Goal: Transaction & Acquisition: Purchase product/service

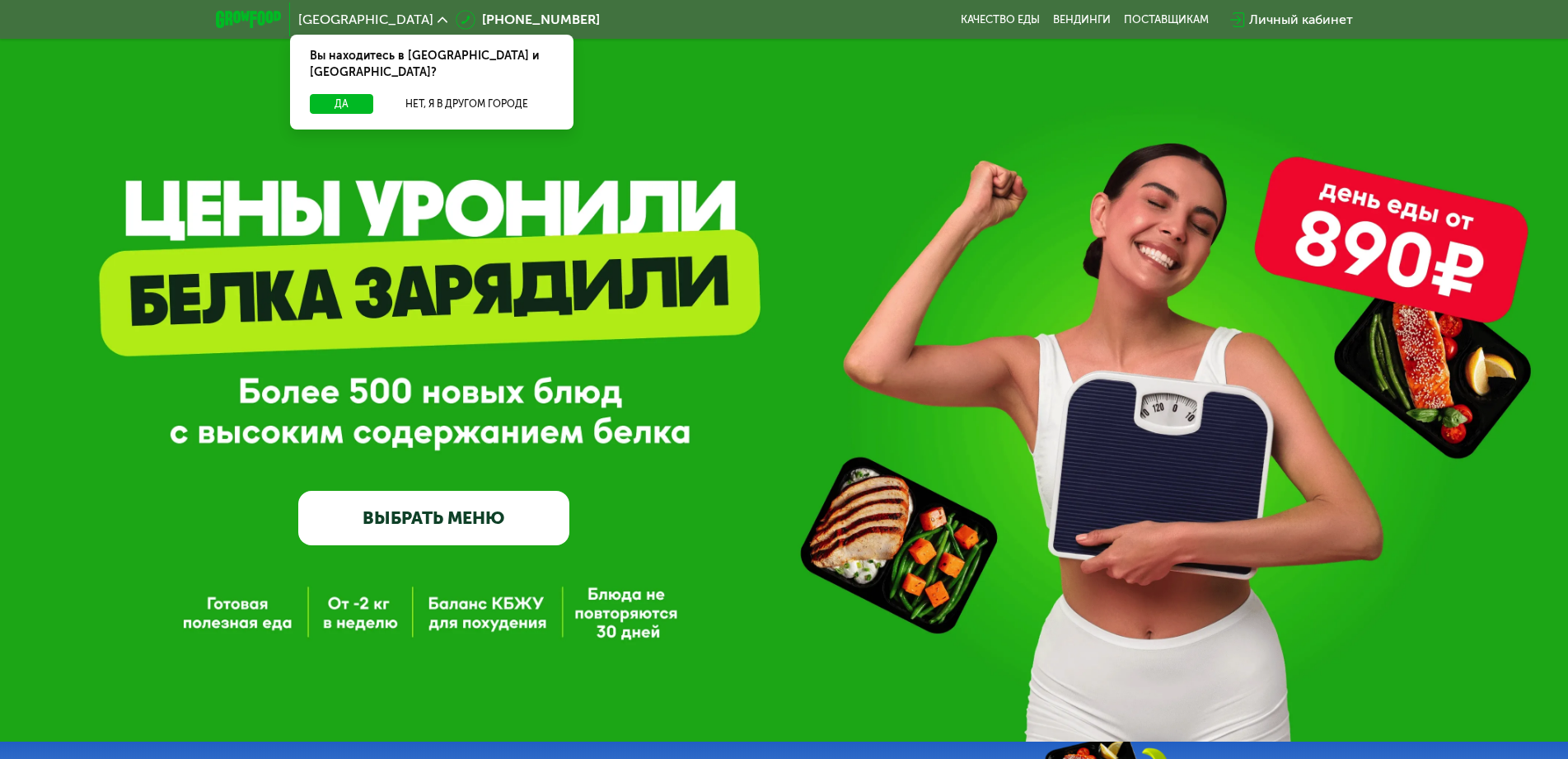
click at [455, 521] on link "ВЫБРАТЬ МЕНЮ" at bounding box center [434, 517] width 271 height 54
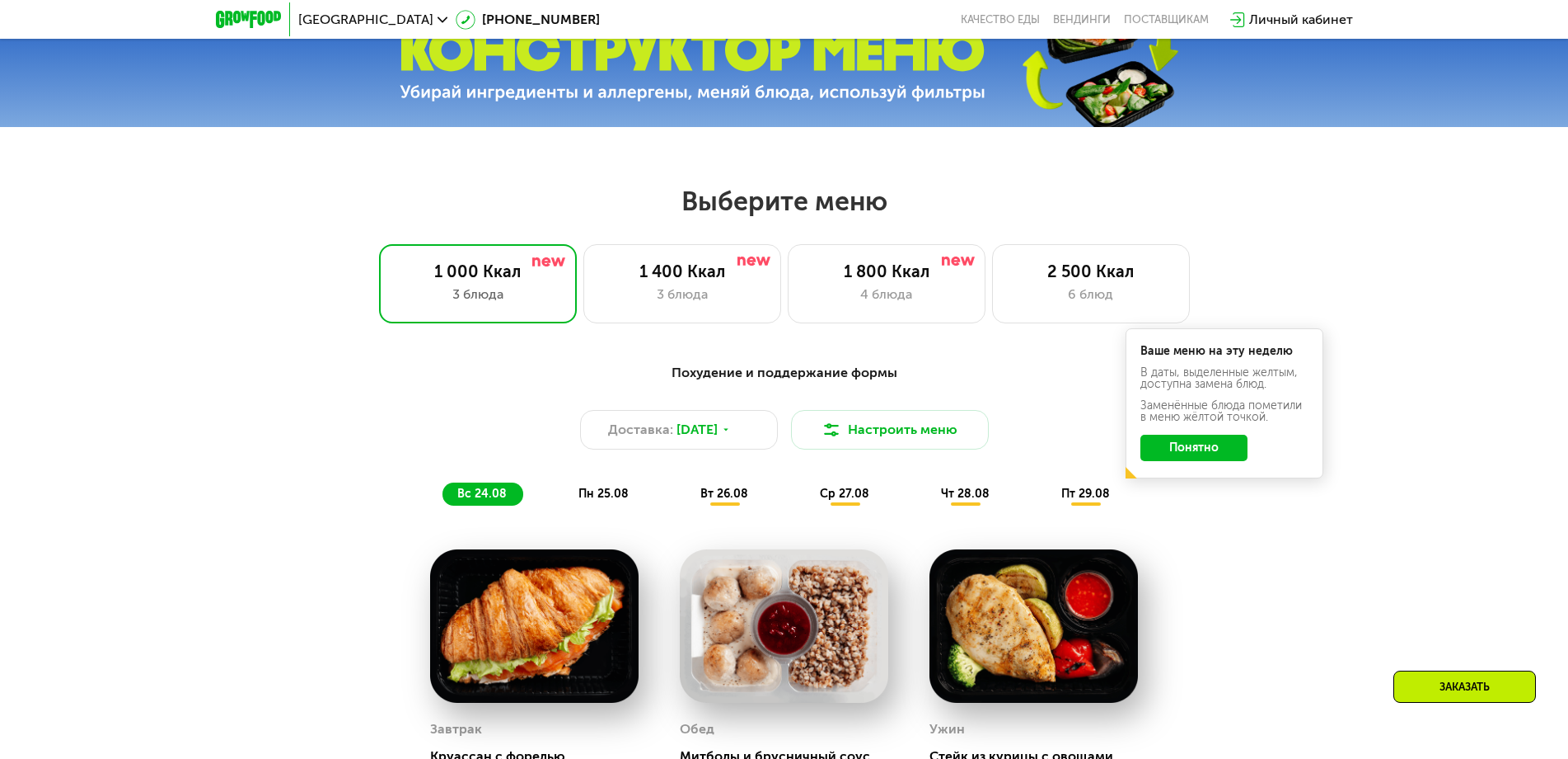
scroll to position [724, 0]
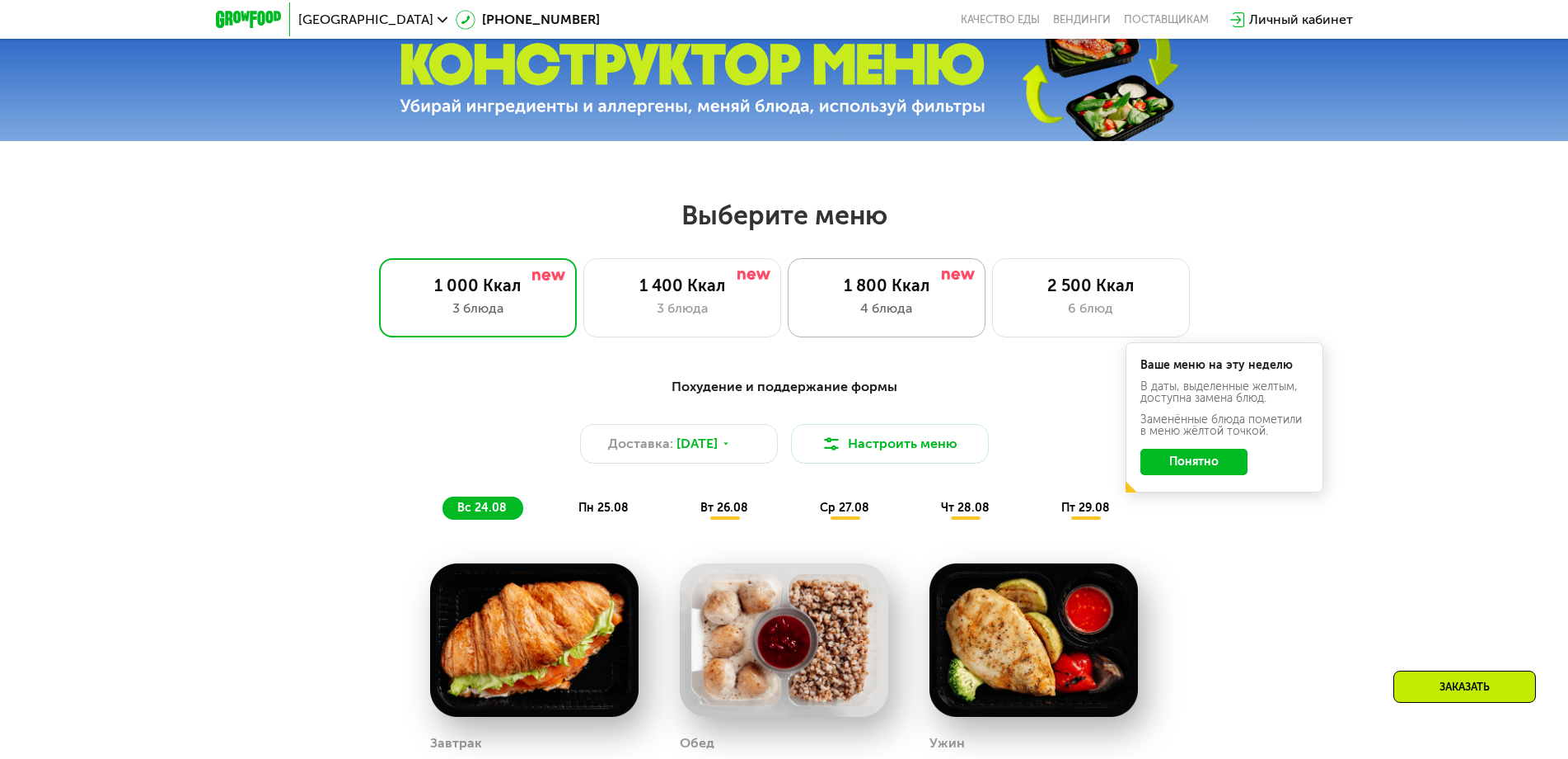
click at [892, 311] on div "4 блюда" at bounding box center [886, 308] width 163 height 20
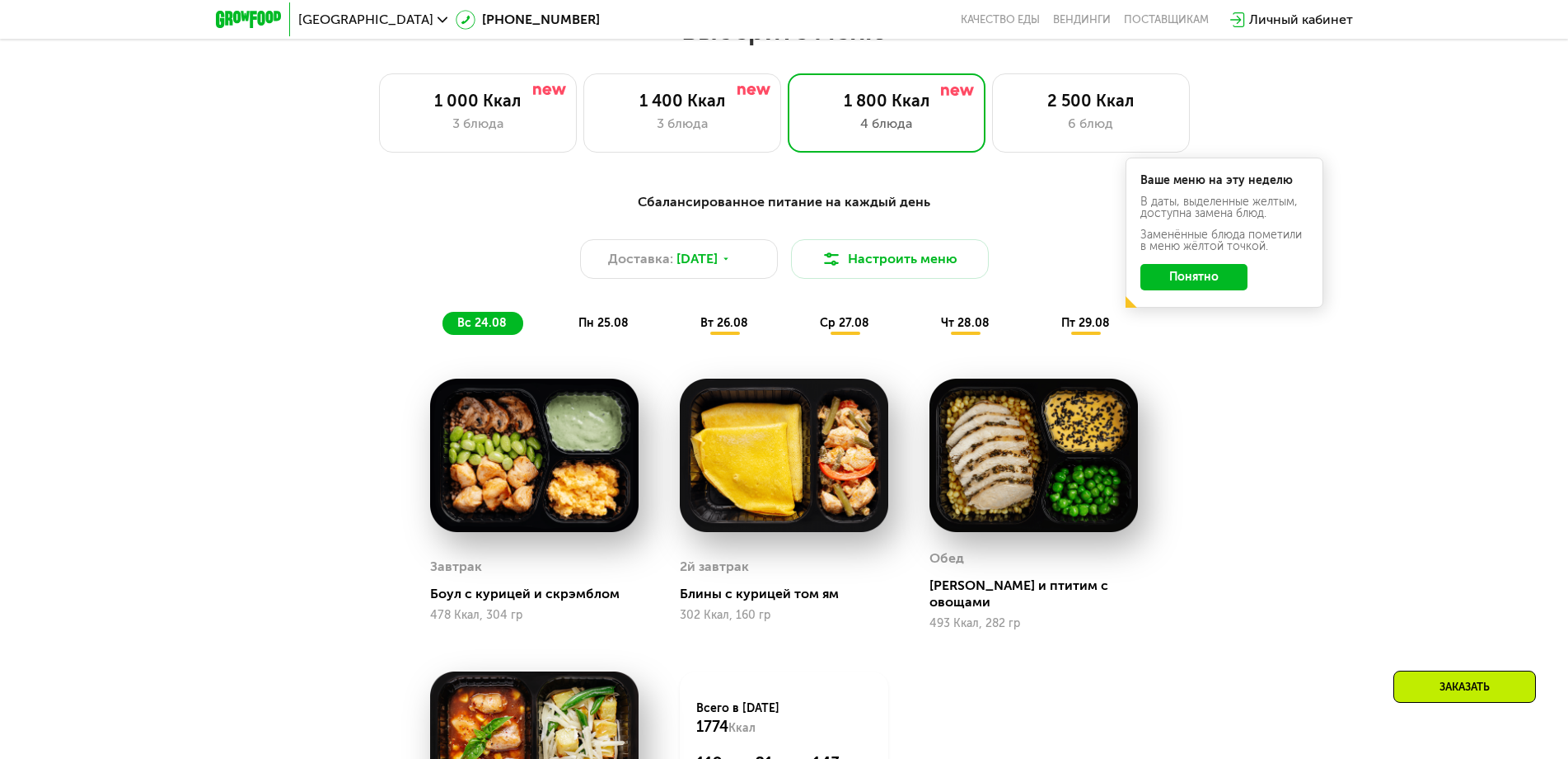
scroll to position [889, 0]
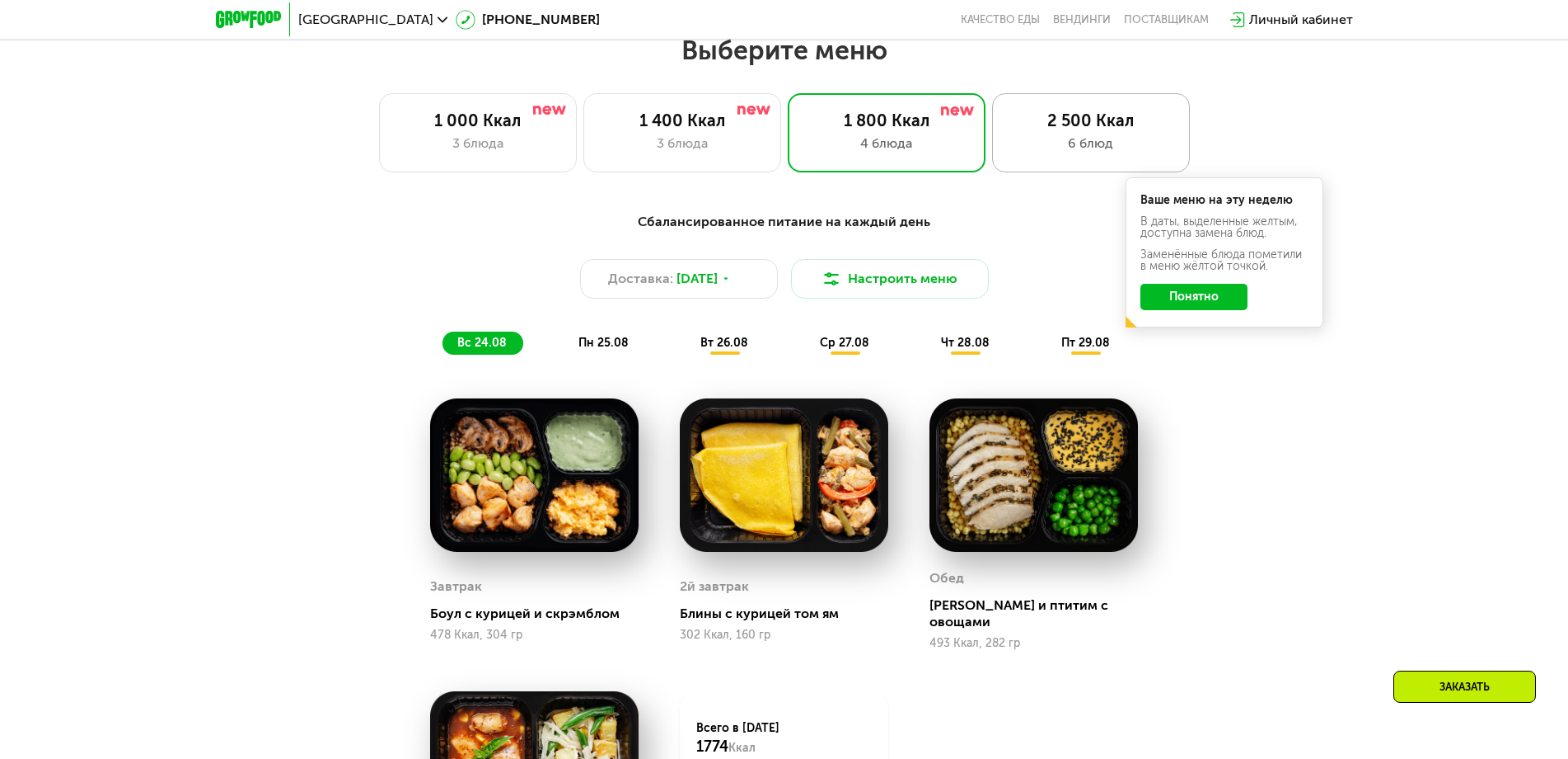
click at [1049, 154] on div "6 блюд" at bounding box center [1090, 143] width 163 height 20
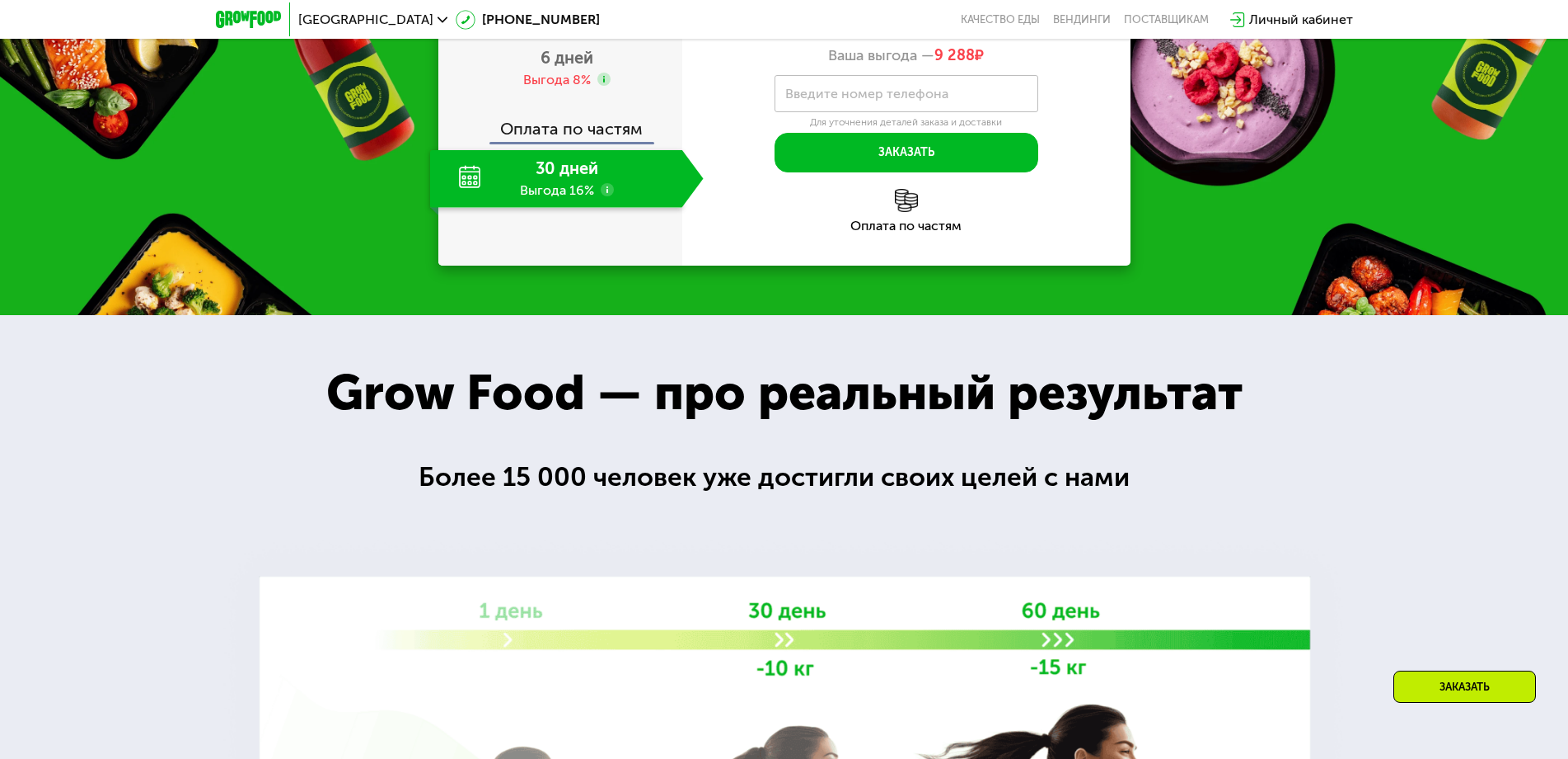
scroll to position [2043, 0]
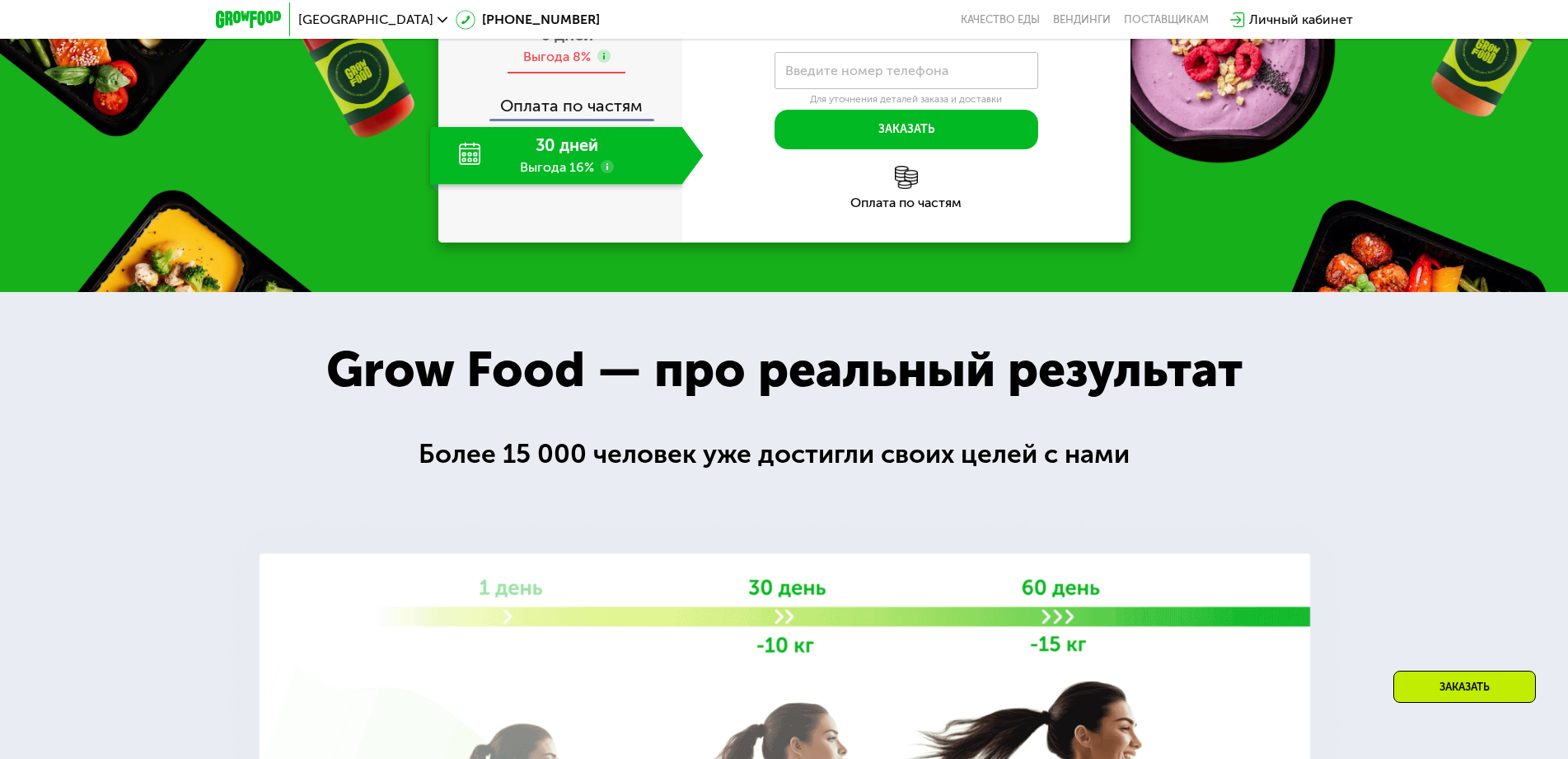
click at [574, 45] on span "6 дней" at bounding box center [566, 34] width 52 height 20
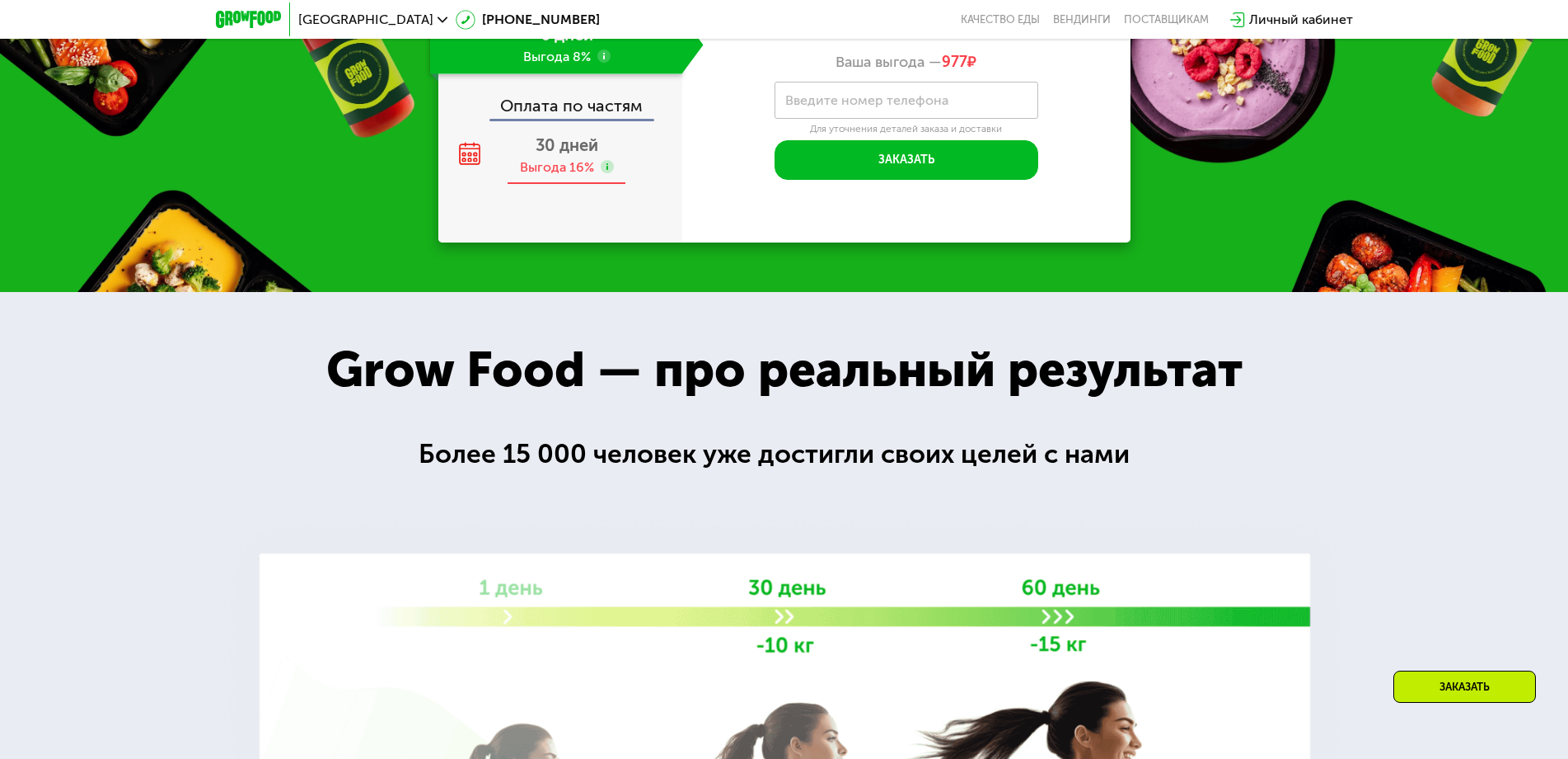
click at [554, 155] on span "30 дней" at bounding box center [567, 145] width 63 height 20
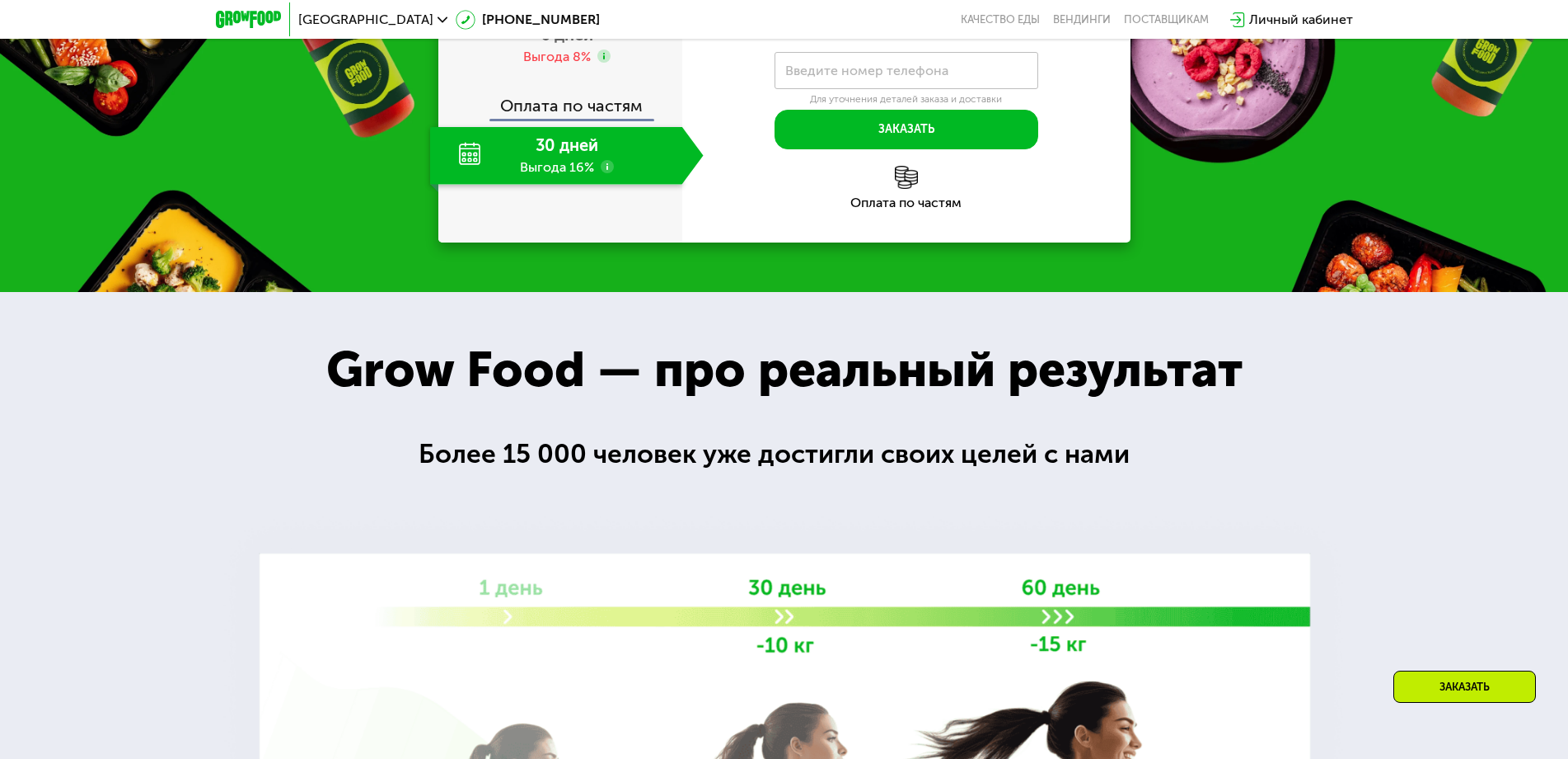
drag, startPoint x: 829, startPoint y: 286, endPoint x: 914, endPoint y: 283, distance: 85.1
copy span "1 693"
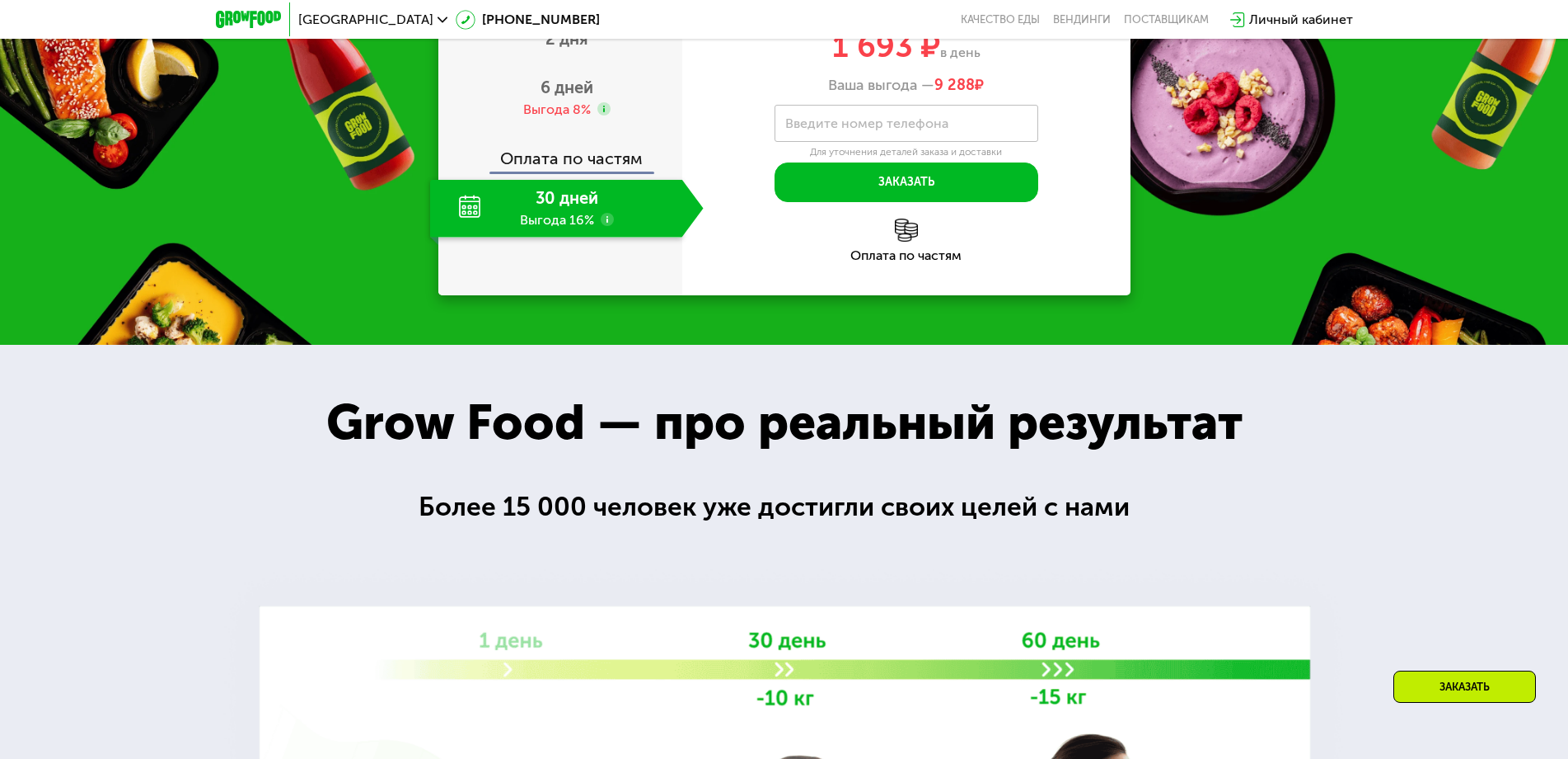
scroll to position [1960, 0]
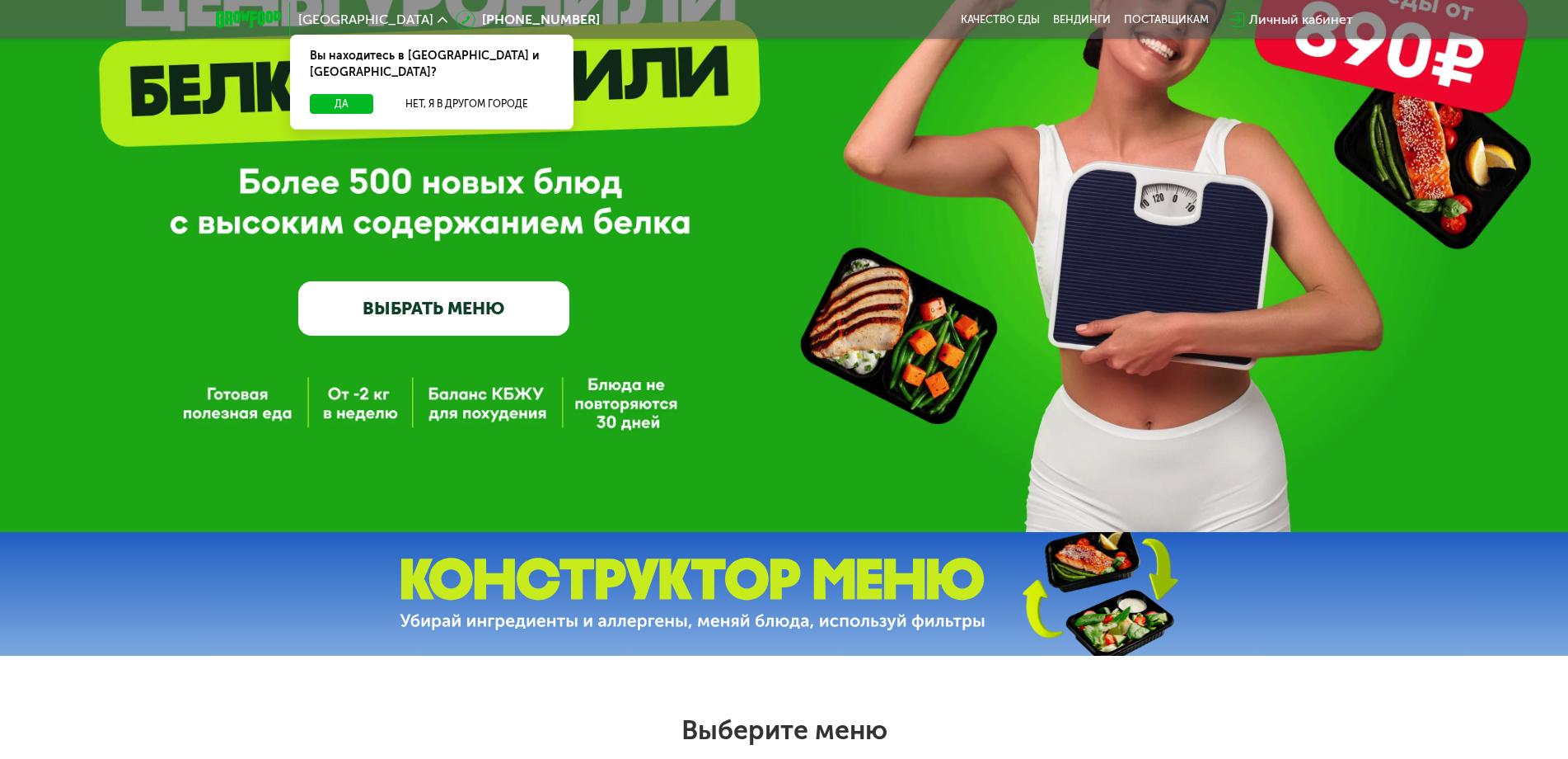
scroll to position [660, 0]
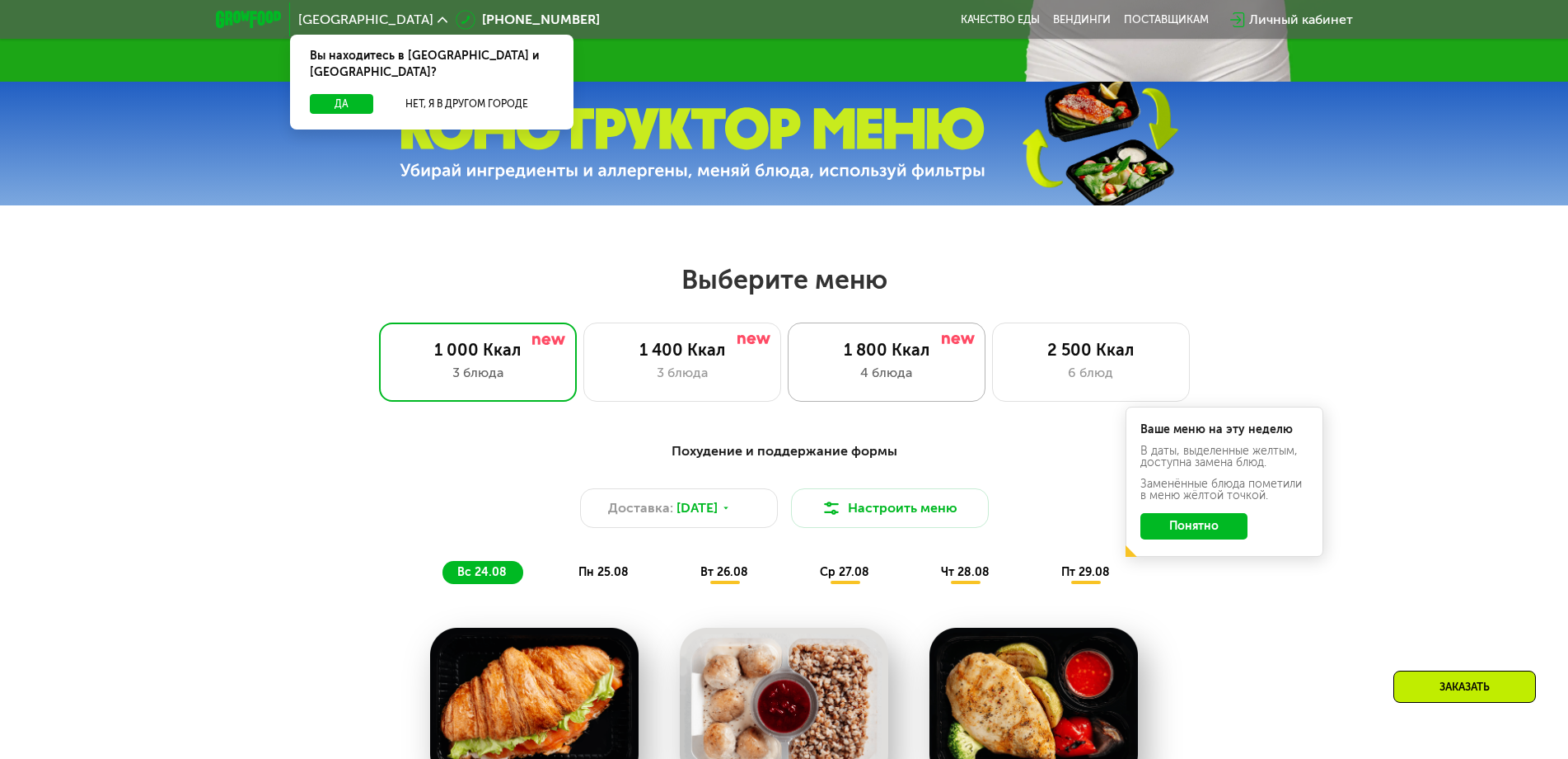
click at [992, 366] on div "1 800 Ккал 4 блюда" at bounding box center [1091, 361] width 198 height 79
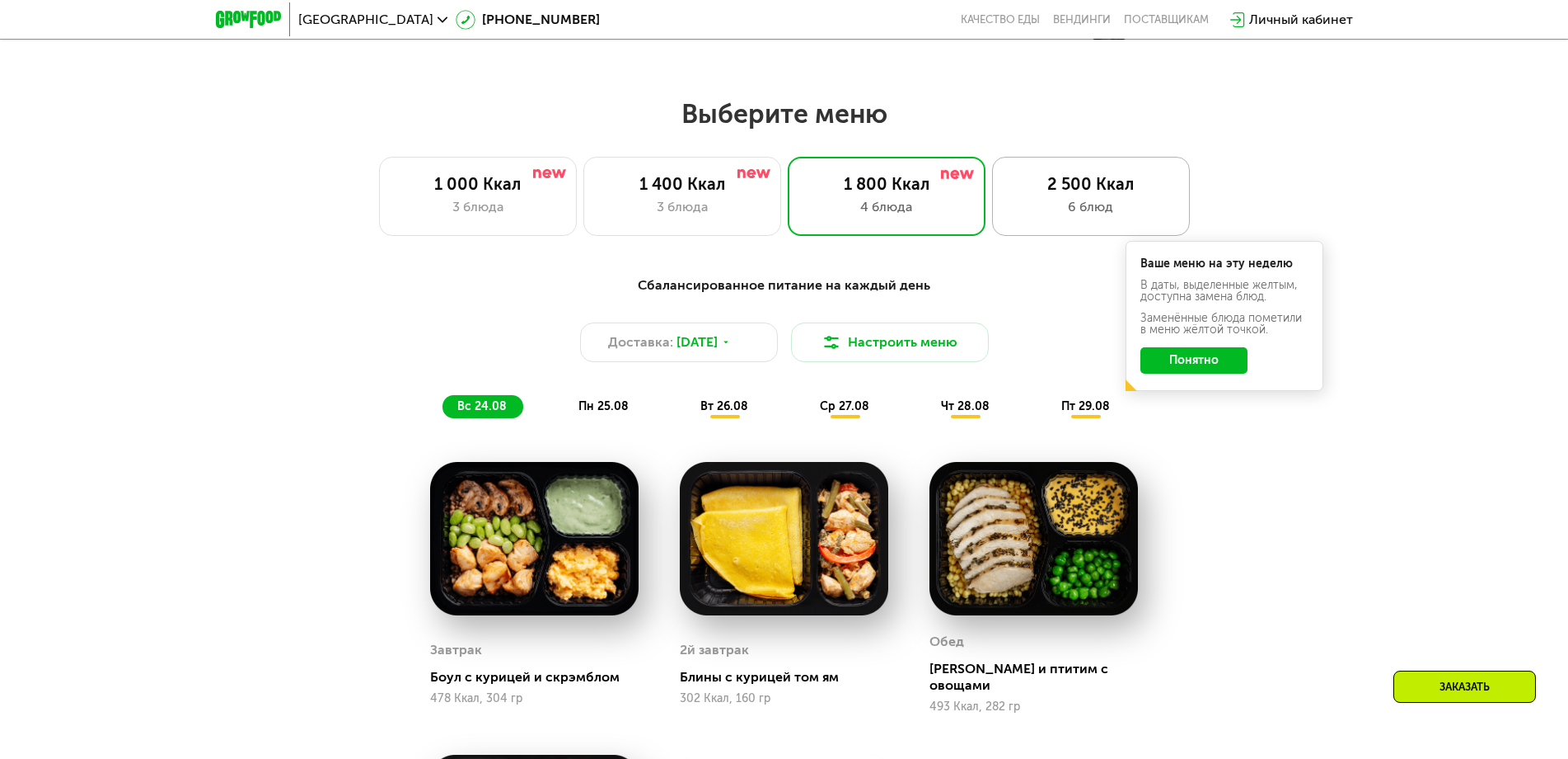
scroll to position [825, 0]
click at [1014, 216] on div "6 блюд" at bounding box center [1090, 208] width 163 height 20
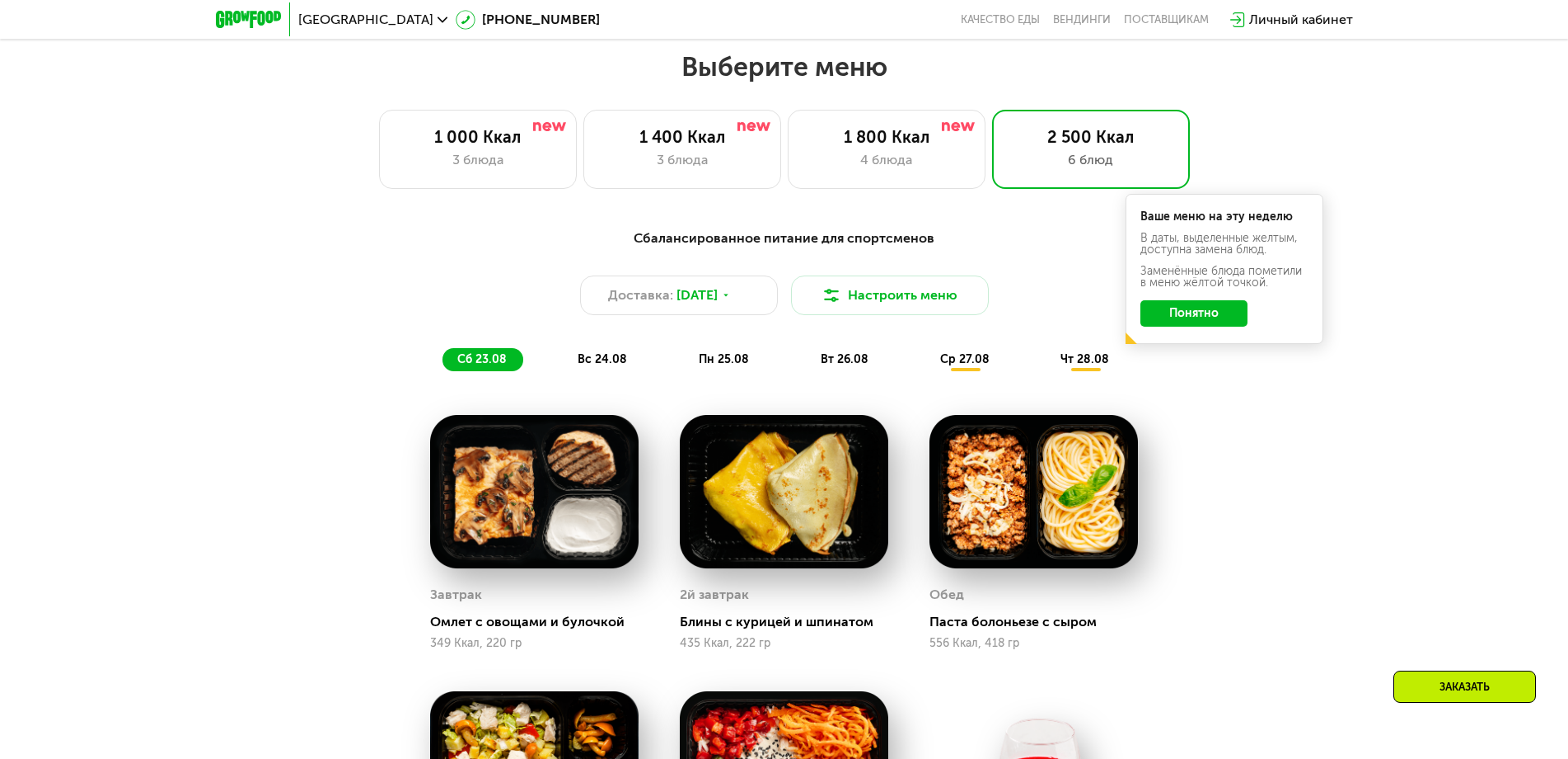
scroll to position [790, 0]
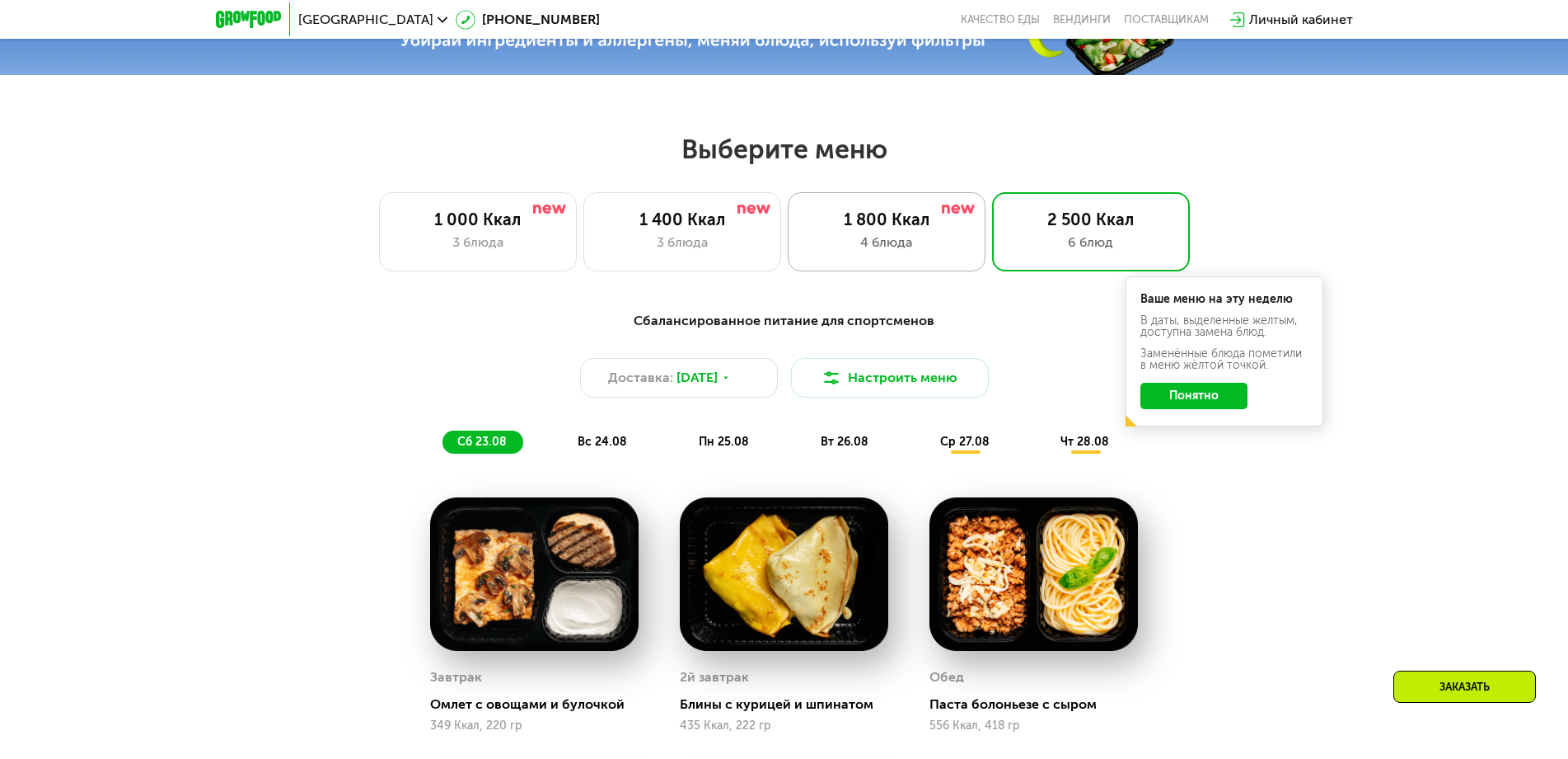
click at [865, 229] on div "1 800 Ккал" at bounding box center [886, 219] width 163 height 20
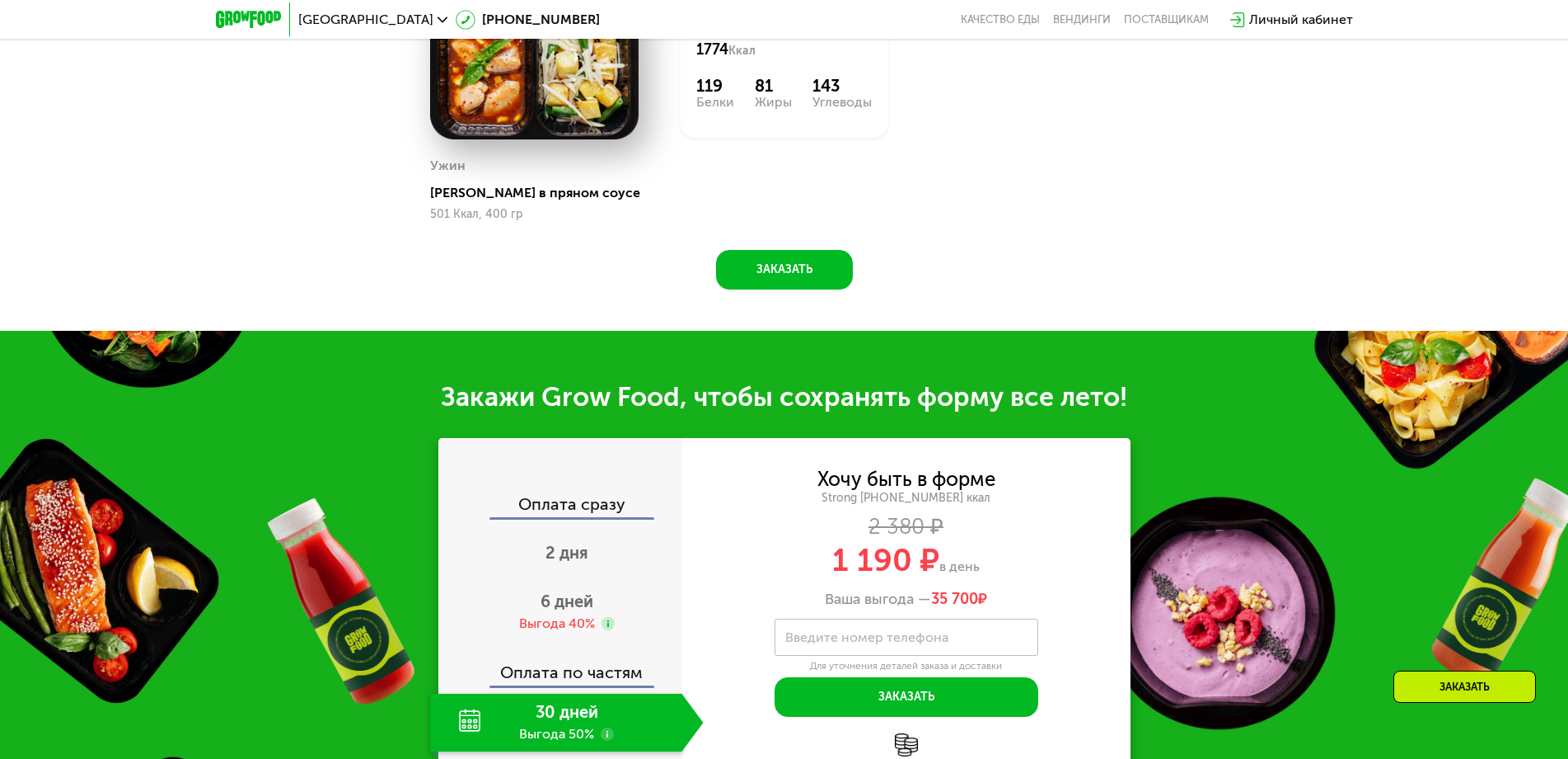
scroll to position [1614, 0]
